Goal: Find specific page/section: Find specific page/section

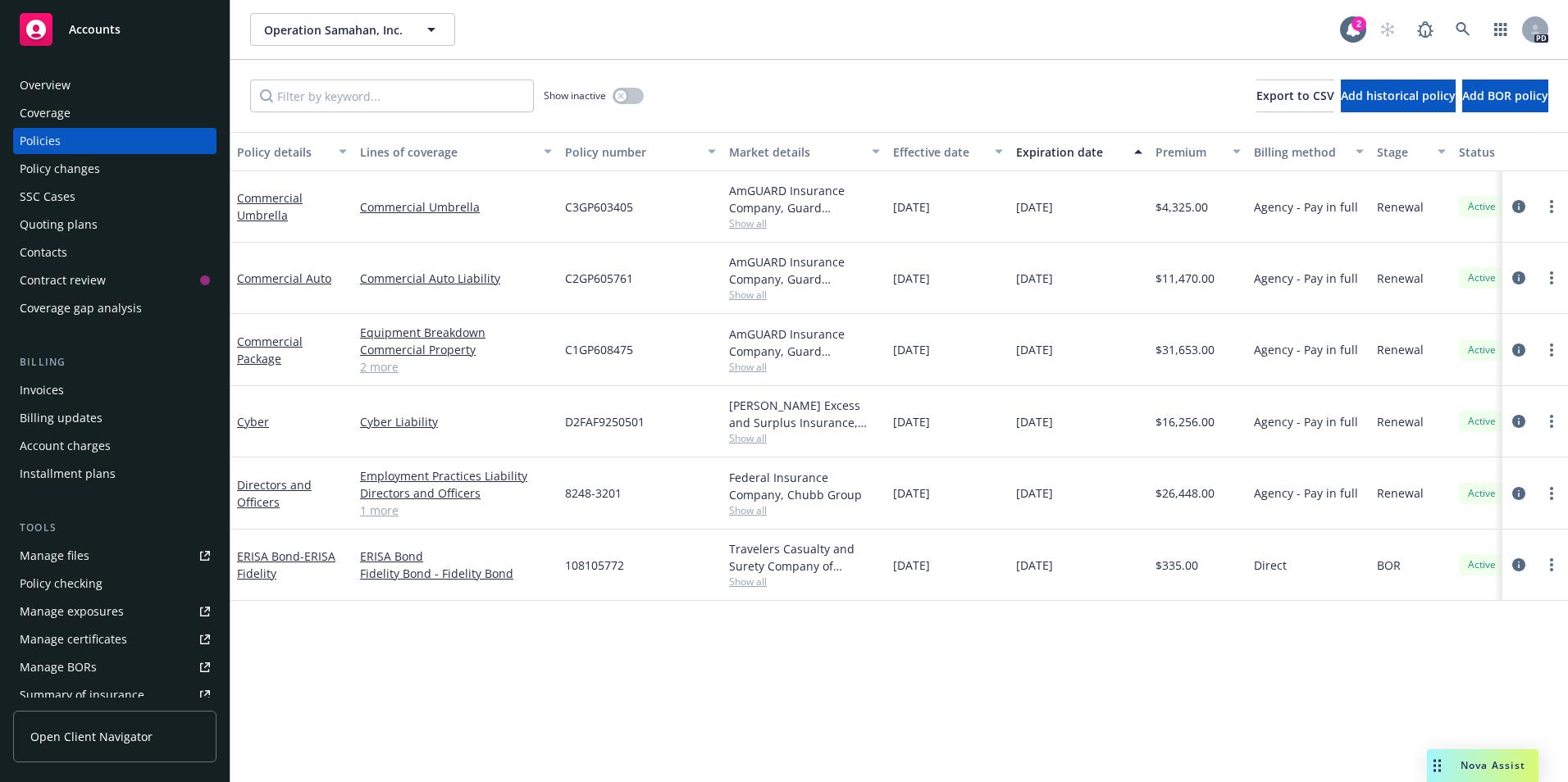
click at [80, 41] on div "Accounts" at bounding box center [115, 29] width 191 height 33
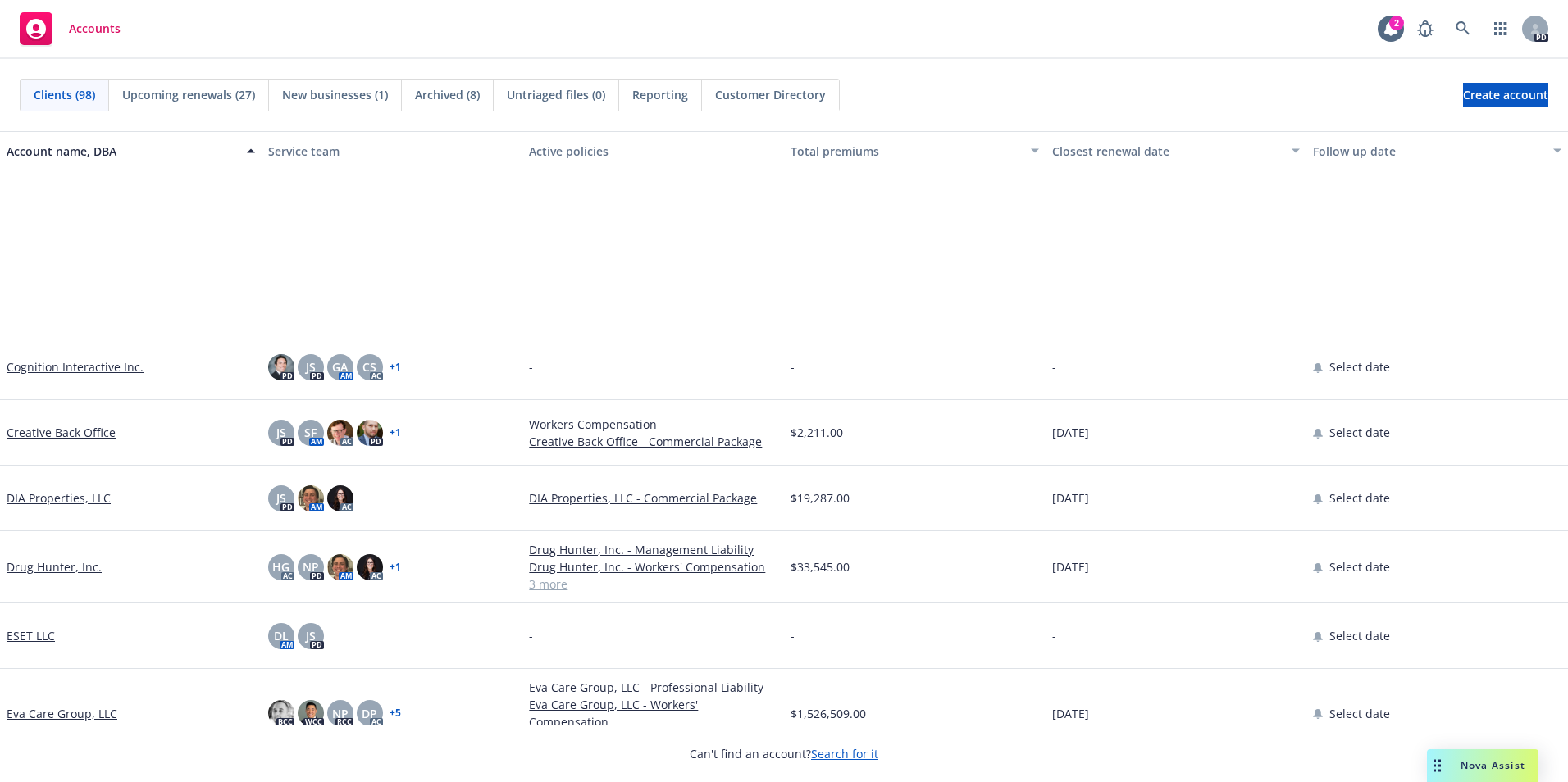
scroll to position [1149, 0]
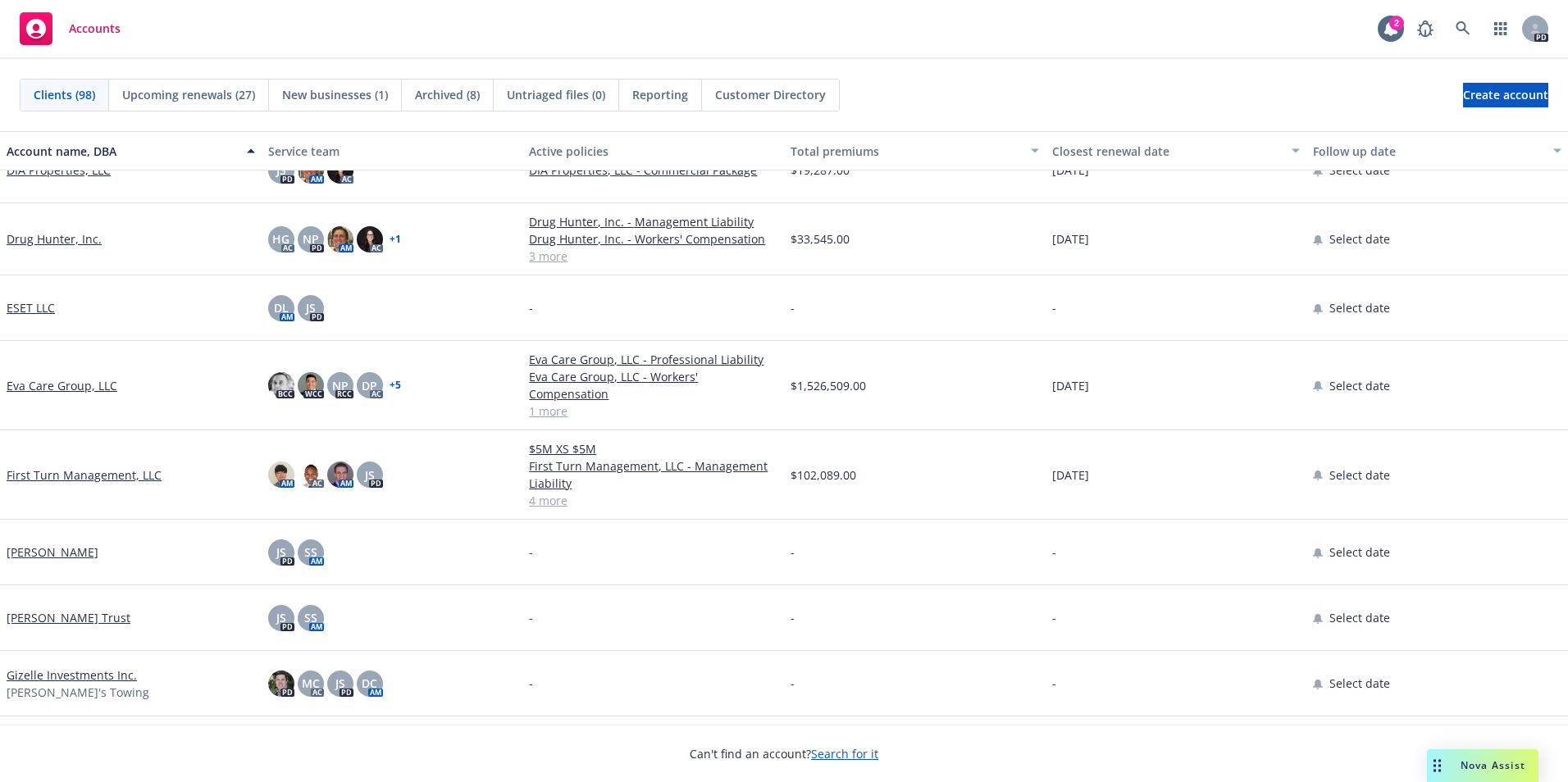
click at [103, 473] on link "First Turn Management, LLC" at bounding box center [84, 474] width 155 height 17
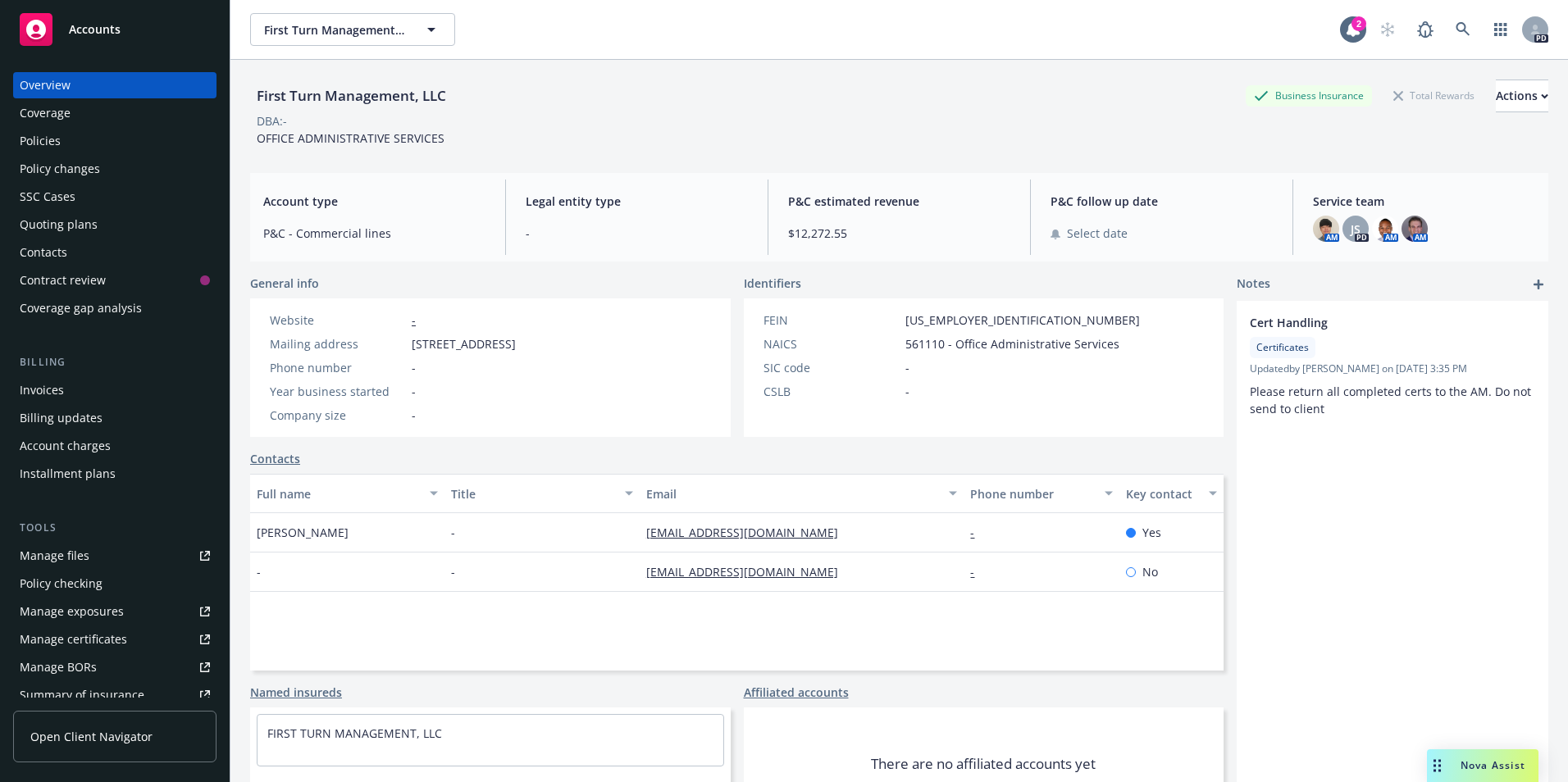
click at [63, 142] on div "Policies" at bounding box center [115, 141] width 191 height 26
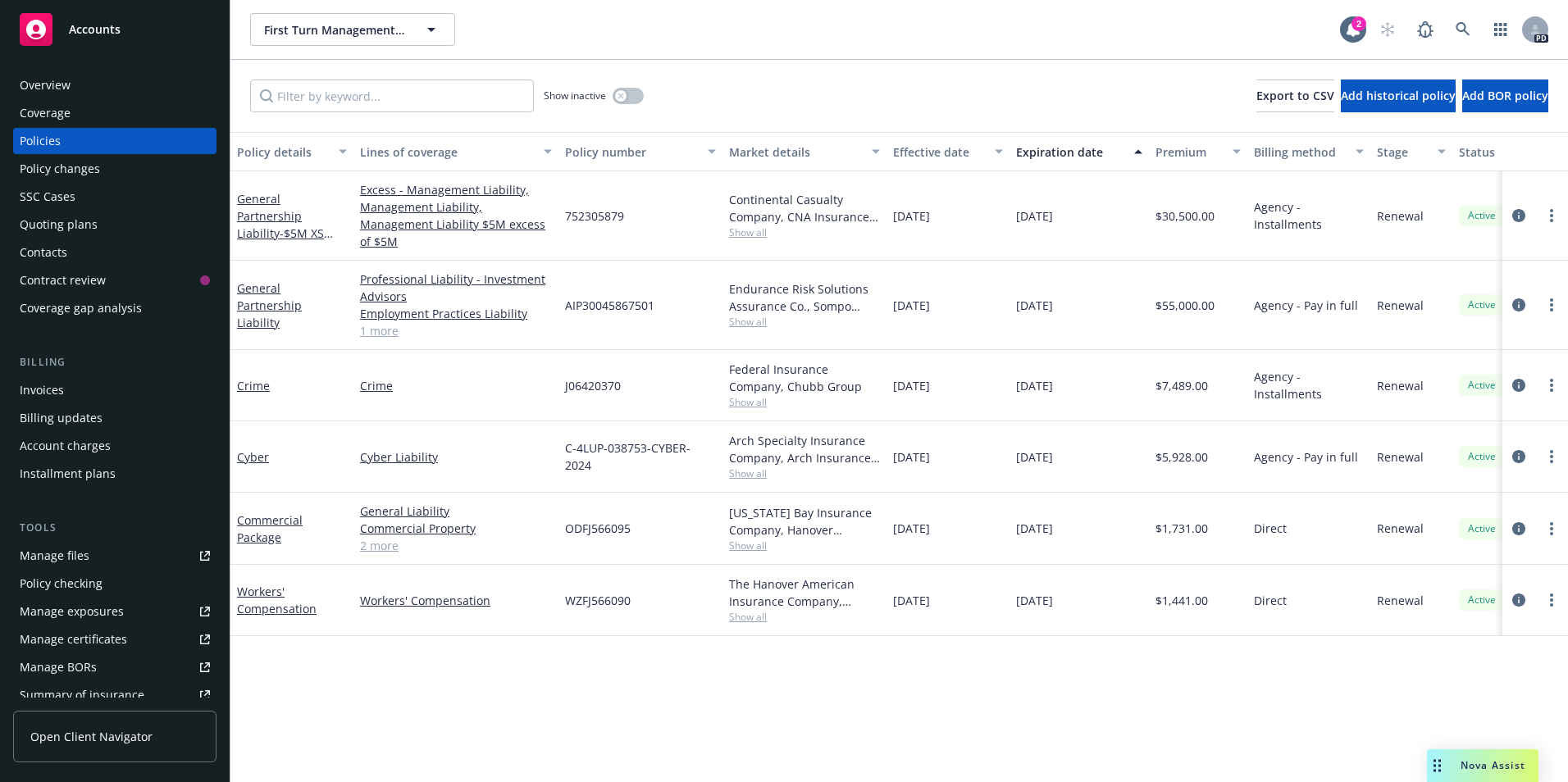
click at [1506, 764] on span "Nova Assist" at bounding box center [1493, 766] width 65 height 14
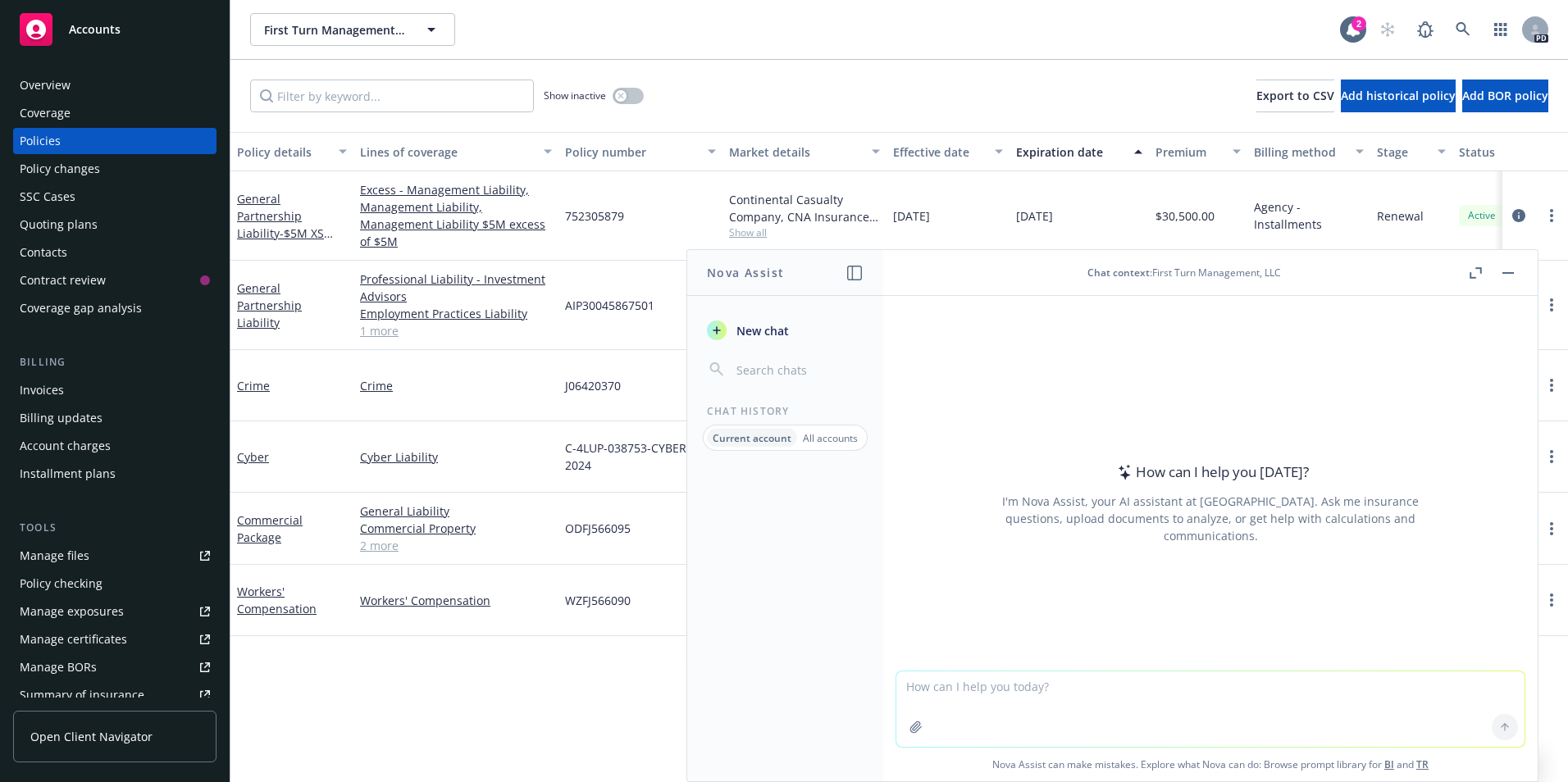
click at [997, 686] on textarea at bounding box center [1210, 710] width 628 height 76
click at [97, 25] on span "Accounts" at bounding box center [95, 29] width 52 height 13
